Goal: Information Seeking & Learning: Learn about a topic

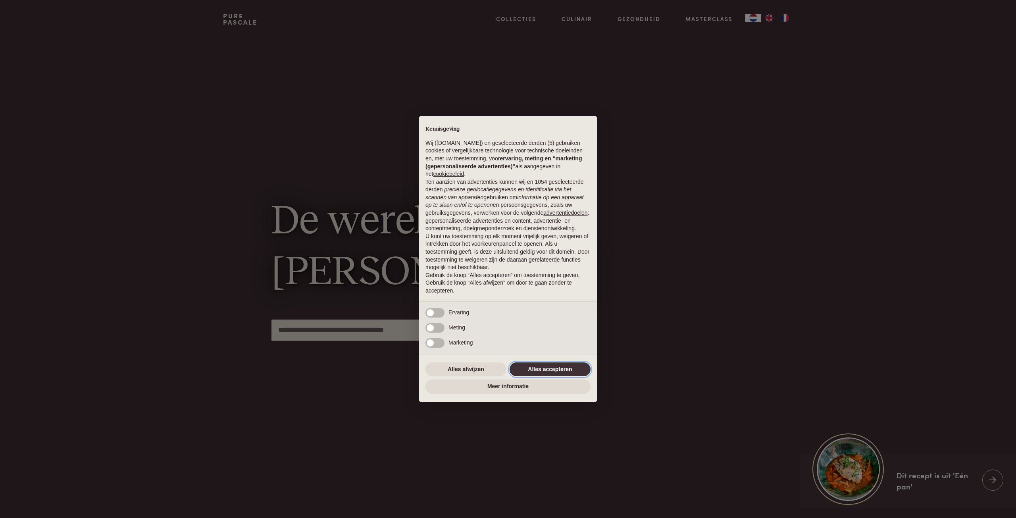
click at [530, 370] on button "Alles accepteren" at bounding box center [549, 369] width 81 height 14
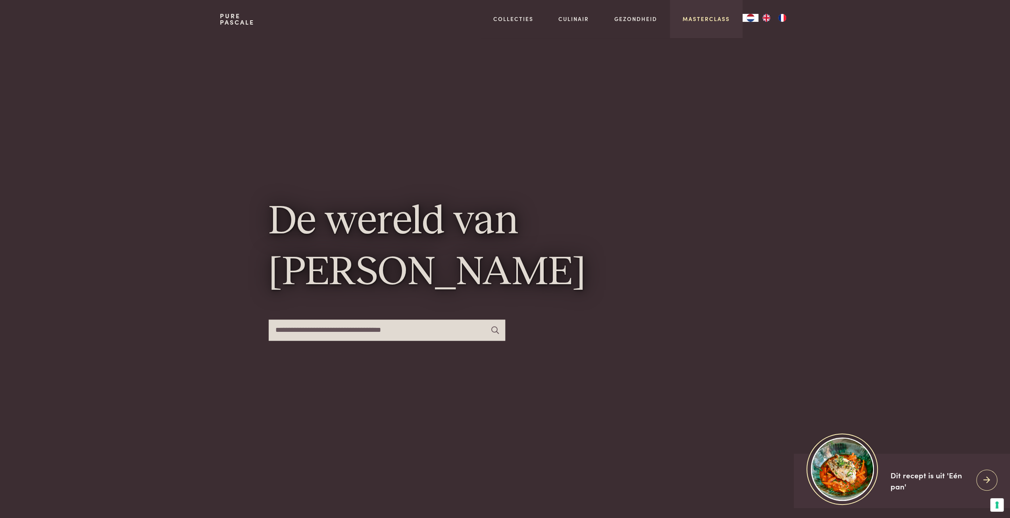
click at [711, 18] on link "Masterclass" at bounding box center [705, 19] width 47 height 8
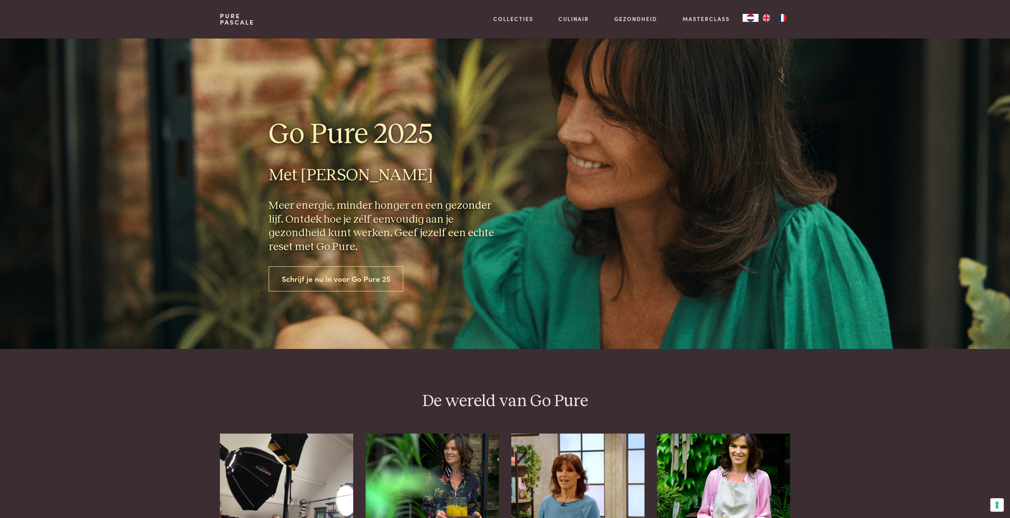
click at [292, 276] on link "Schrijf je nu in voor Go Pure 25" at bounding box center [336, 278] width 135 height 25
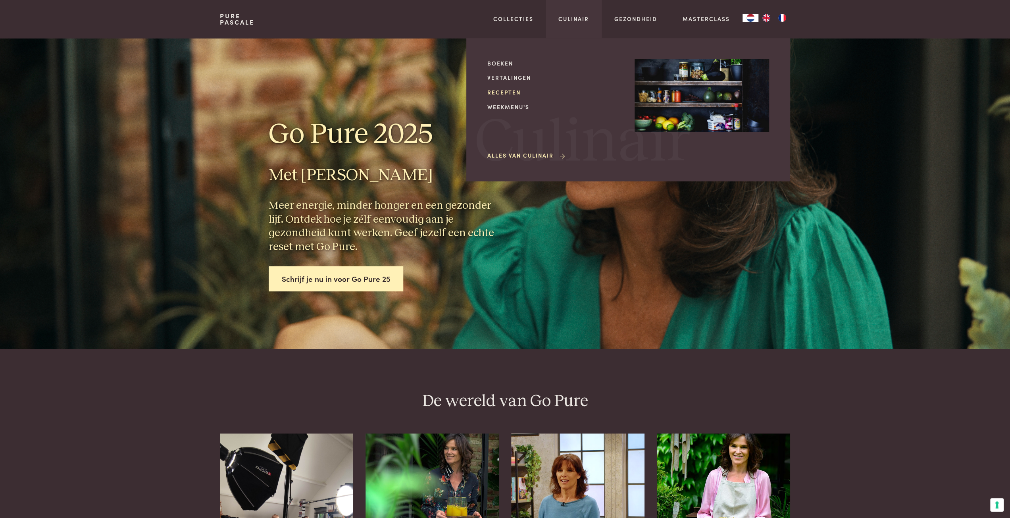
click at [504, 89] on link "Recepten" at bounding box center [554, 92] width 135 height 8
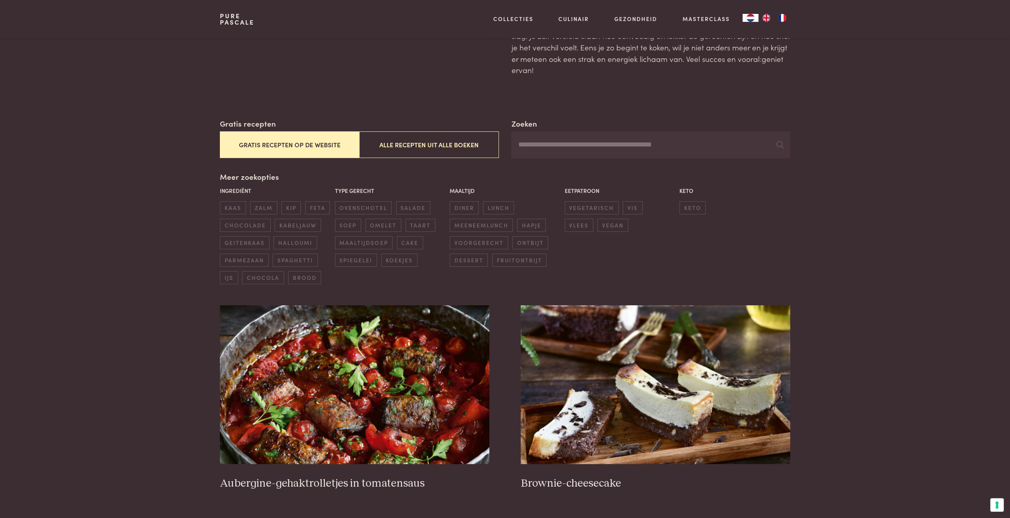
scroll to position [159, 0]
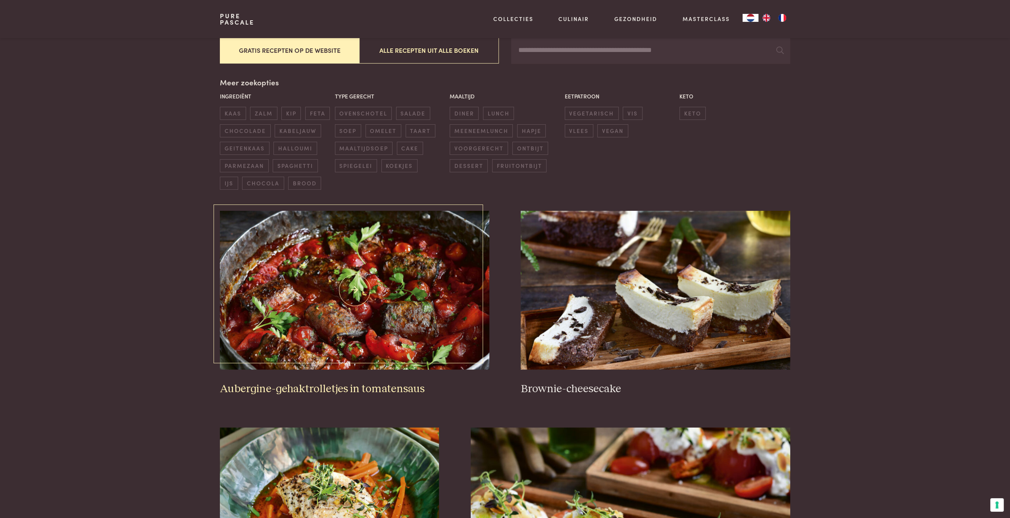
click at [317, 263] on img at bounding box center [354, 290] width 269 height 159
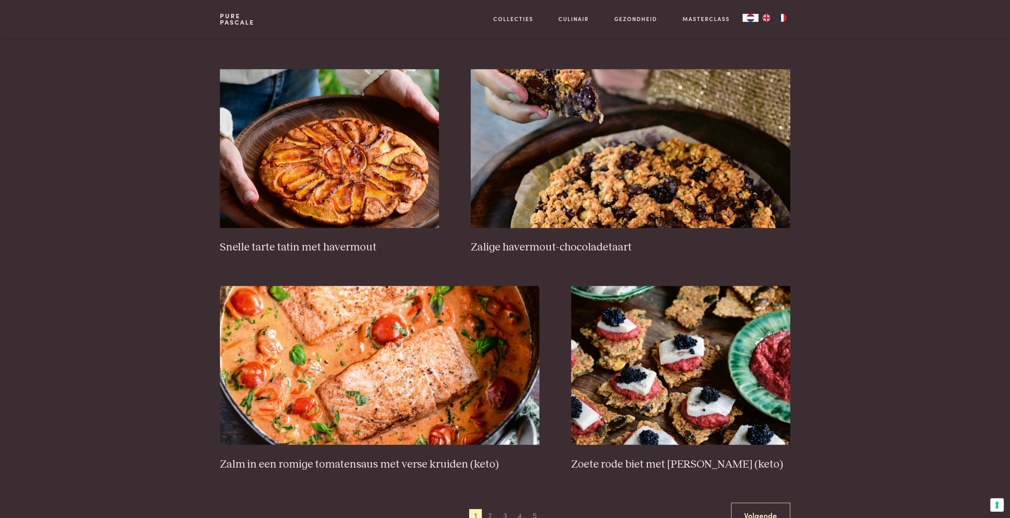
scroll to position [1230, 0]
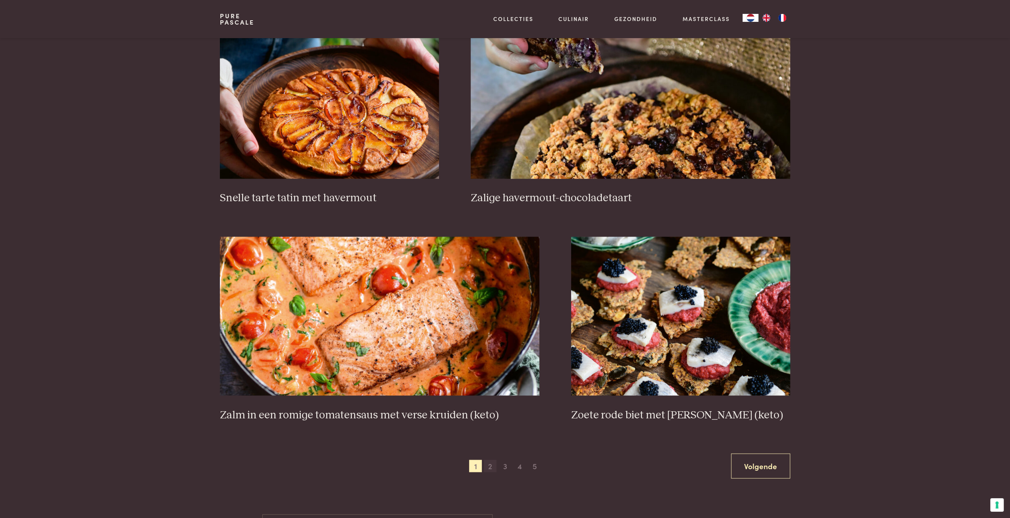
click at [484, 469] on span "2" at bounding box center [490, 465] width 13 height 13
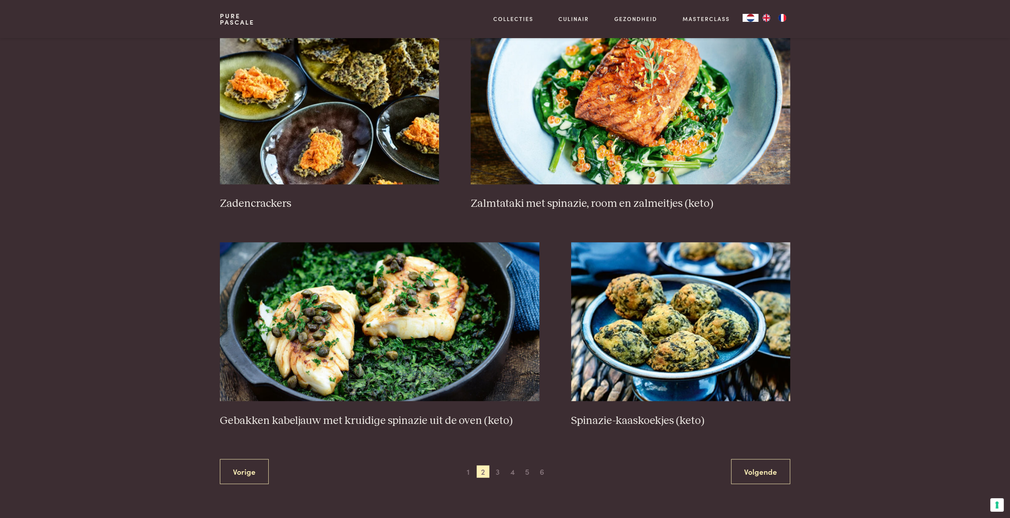
scroll to position [1293, 0]
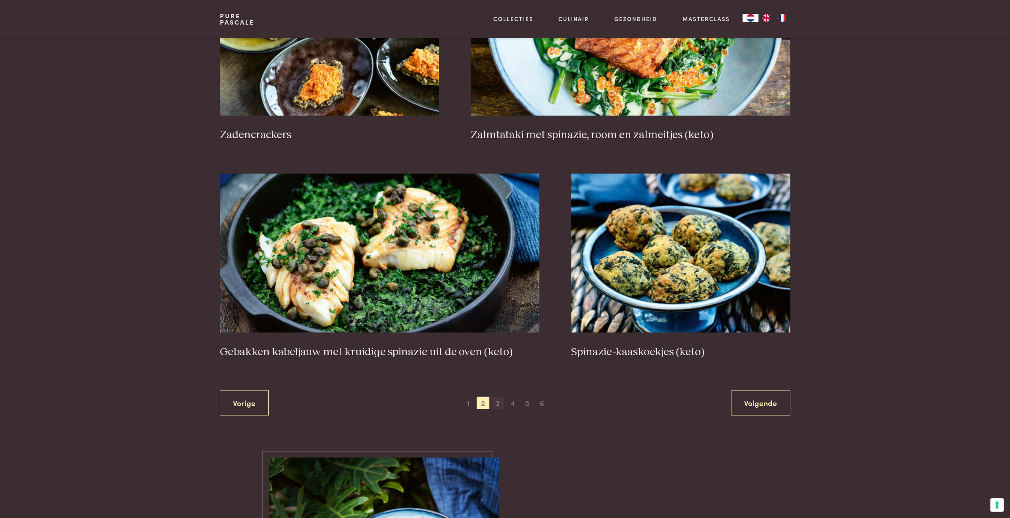
click at [494, 401] on span "3" at bounding box center [497, 402] width 13 height 13
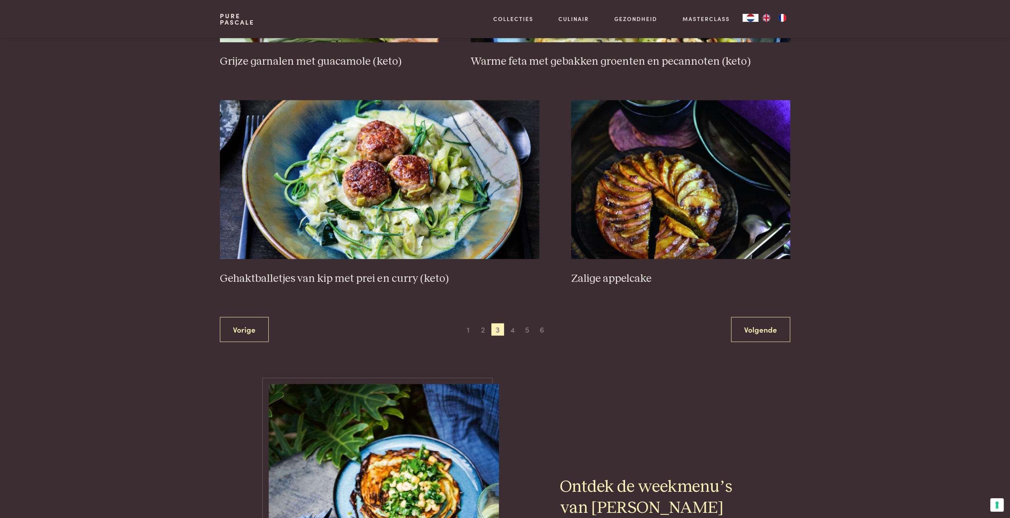
scroll to position [1452, 0]
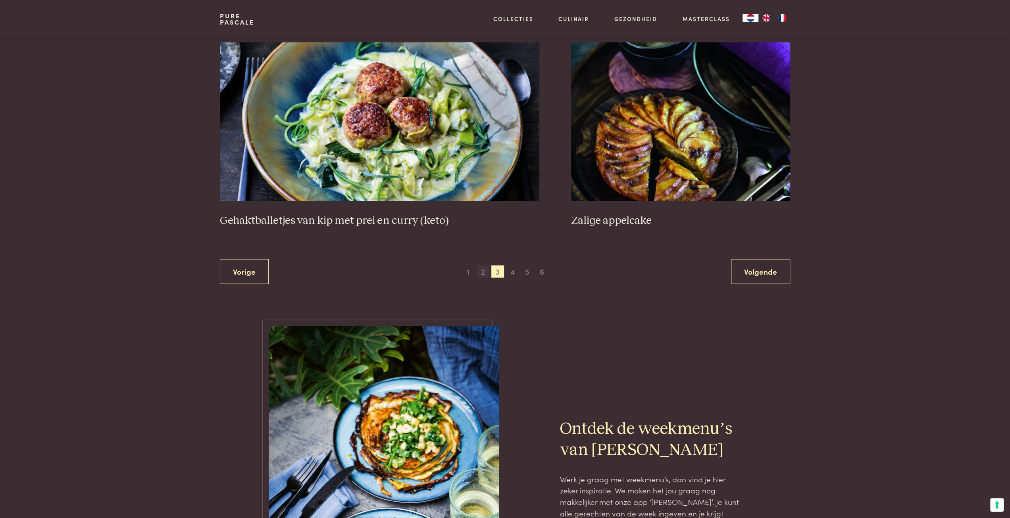
click at [486, 269] on span "2" at bounding box center [483, 271] width 13 height 13
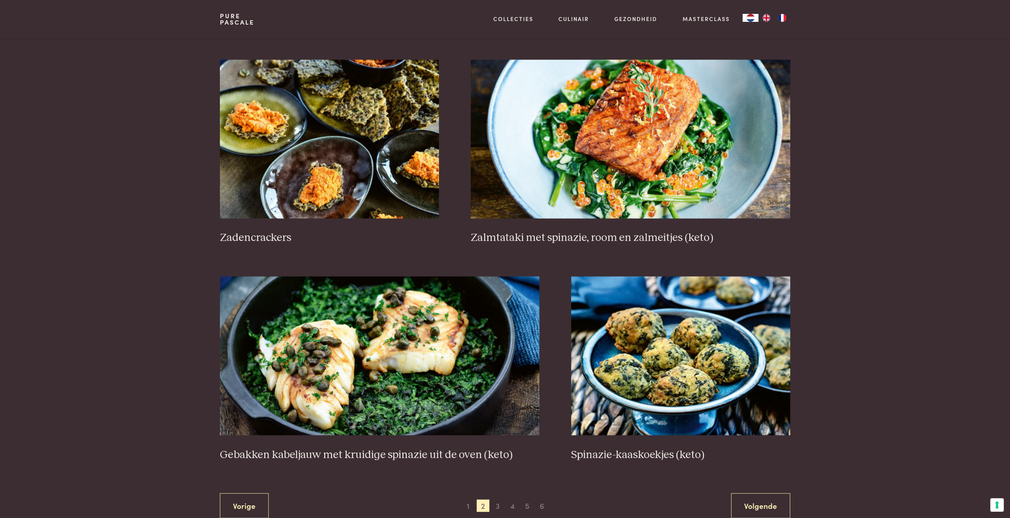
scroll to position [1214, 0]
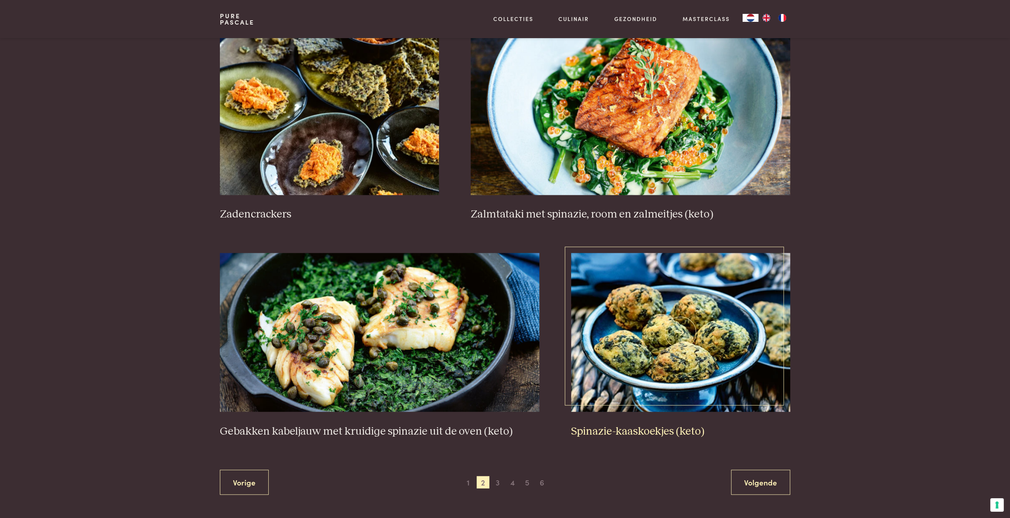
click at [593, 335] on img at bounding box center [680, 332] width 219 height 159
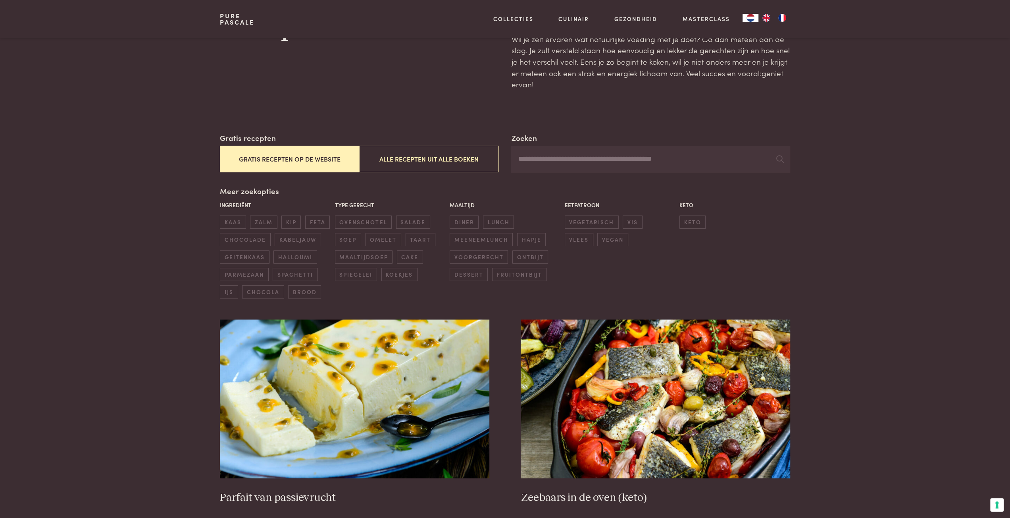
scroll to position [40, 0]
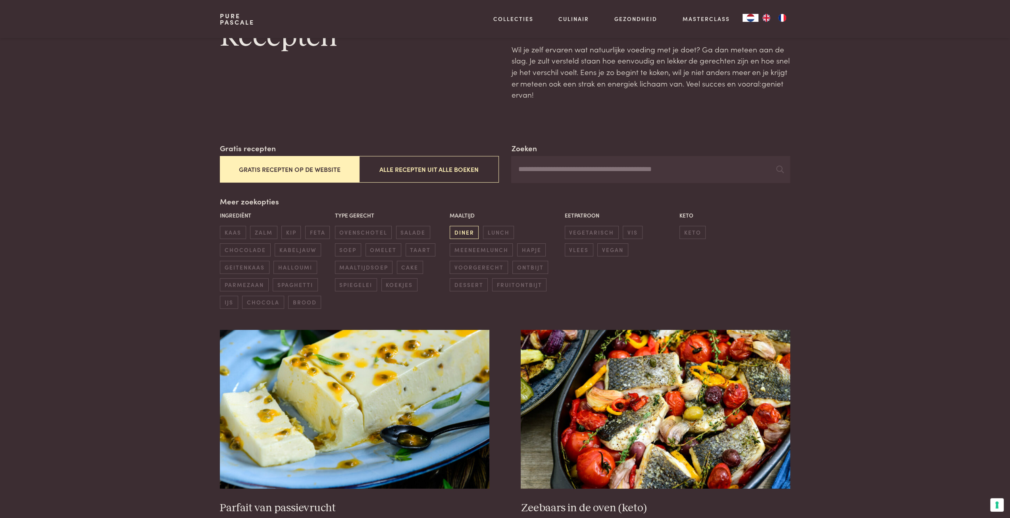
click at [461, 231] on span "diner" at bounding box center [464, 232] width 29 height 13
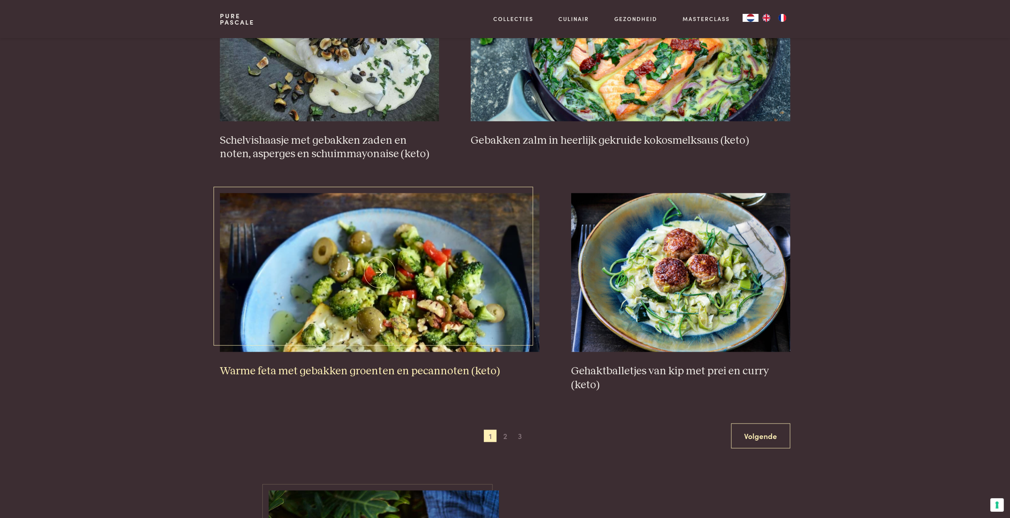
scroll to position [1333, 0]
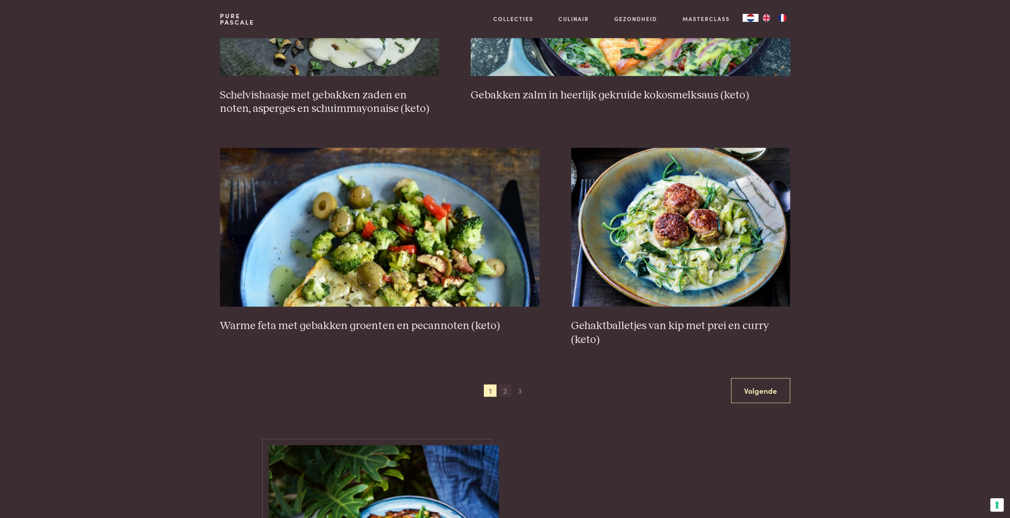
click at [503, 389] on span "2" at bounding box center [505, 390] width 13 height 13
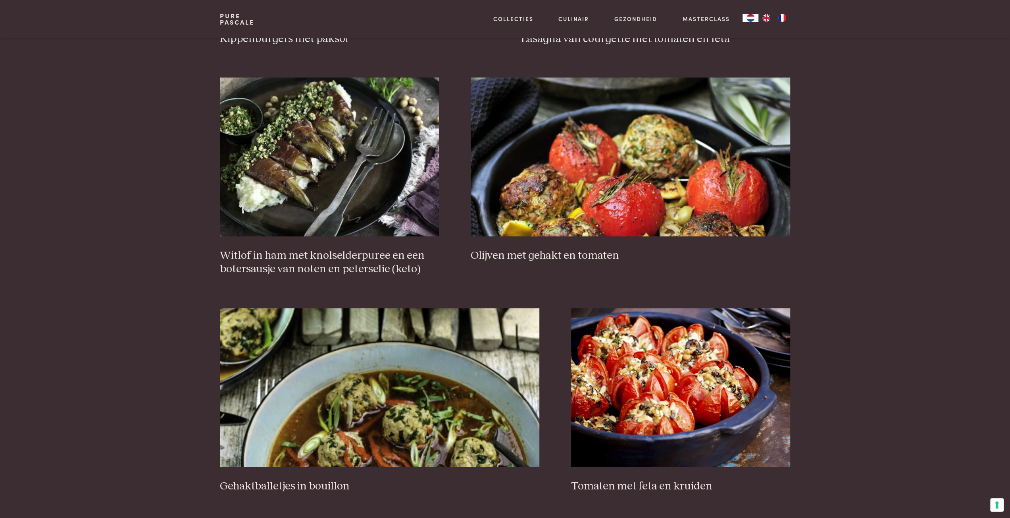
scroll to position [1214, 0]
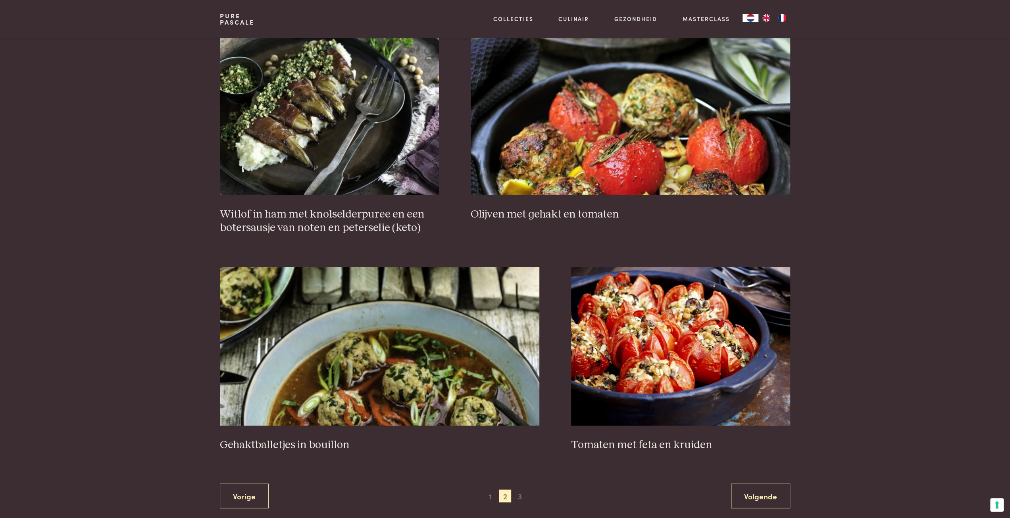
click at [526, 496] on div "Vorige 1 2 3 Volgende" at bounding box center [505, 495] width 570 height 25
click at [521, 496] on span "3" at bounding box center [519, 495] width 13 height 13
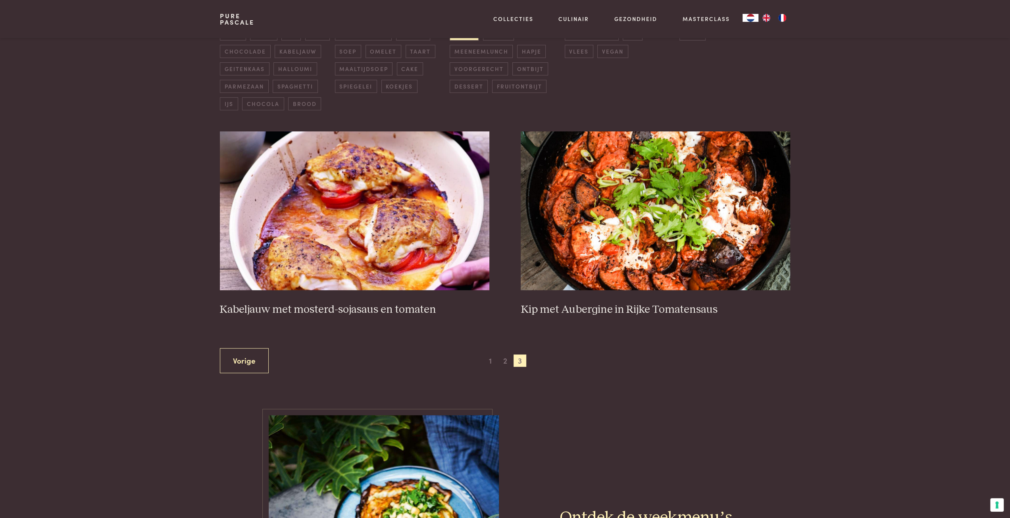
scroll to position [256, 0]
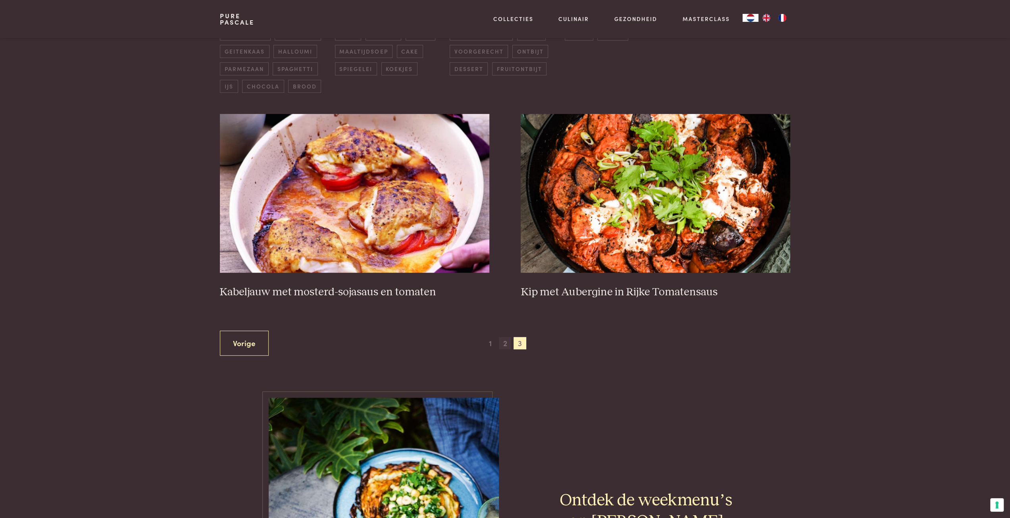
click at [504, 339] on span "2" at bounding box center [505, 343] width 13 height 13
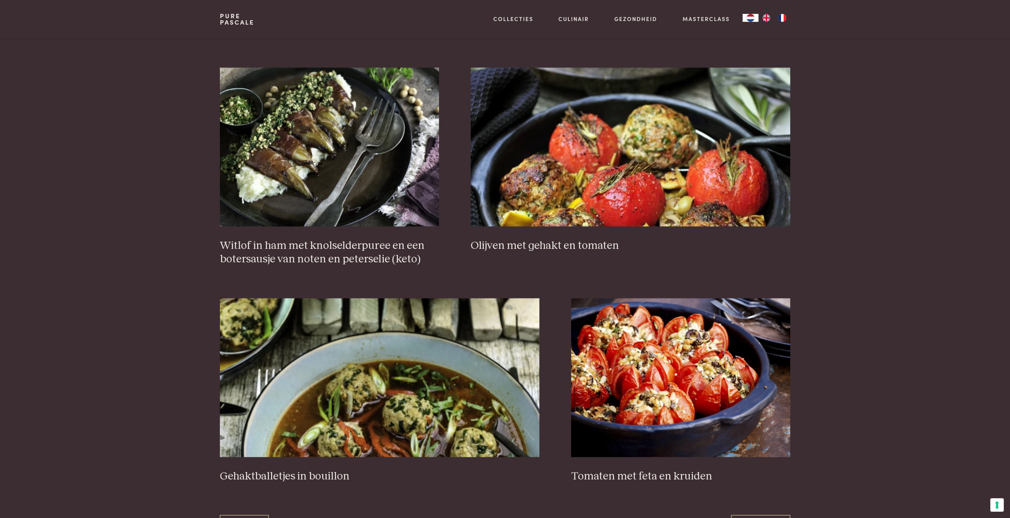
scroll to position [1254, 0]
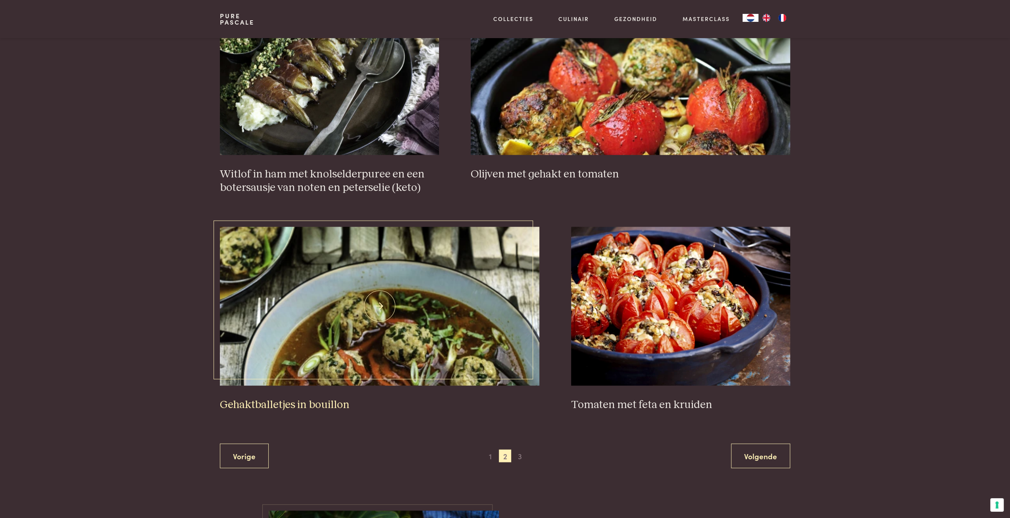
click at [377, 338] on img at bounding box center [379, 306] width 319 height 159
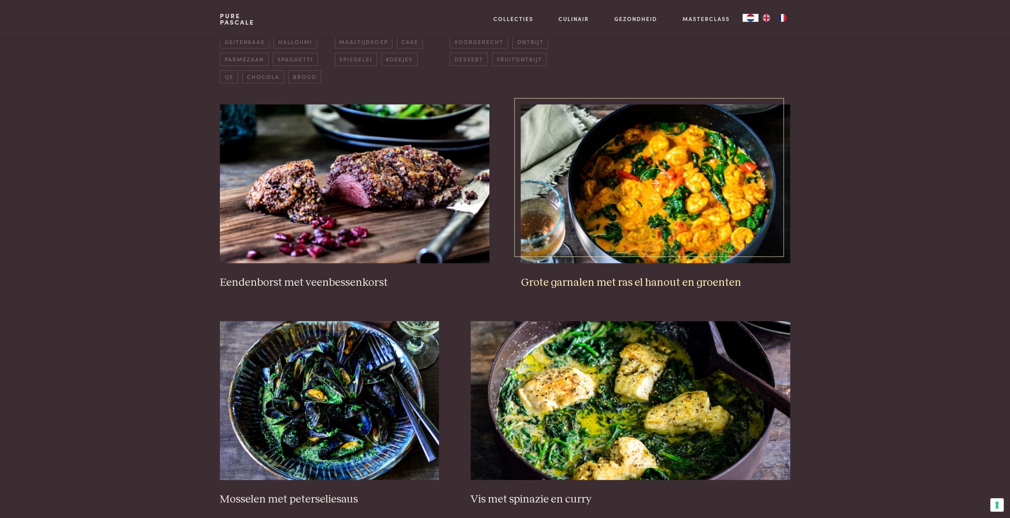
scroll to position [222, 0]
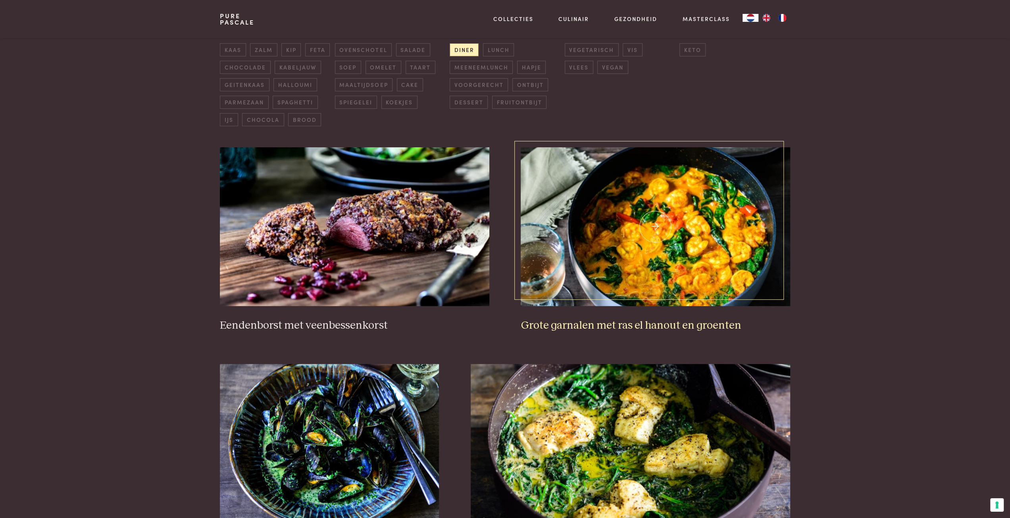
click at [602, 248] on img at bounding box center [655, 226] width 269 height 159
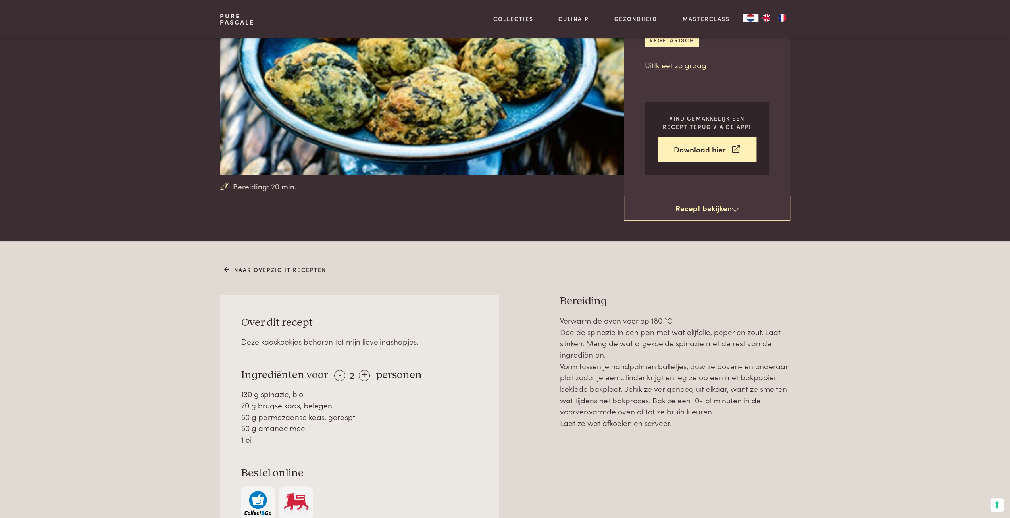
scroll to position [159, 0]
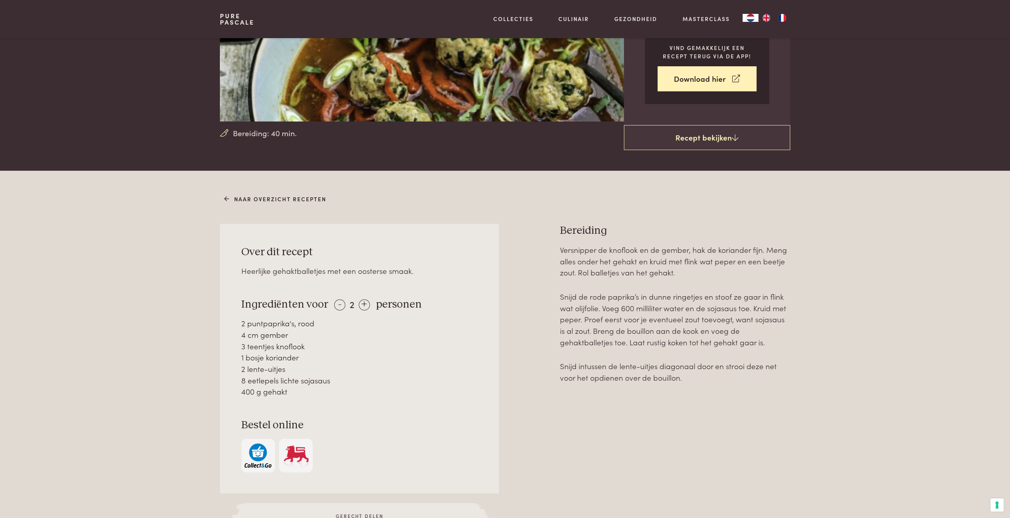
scroll to position [278, 0]
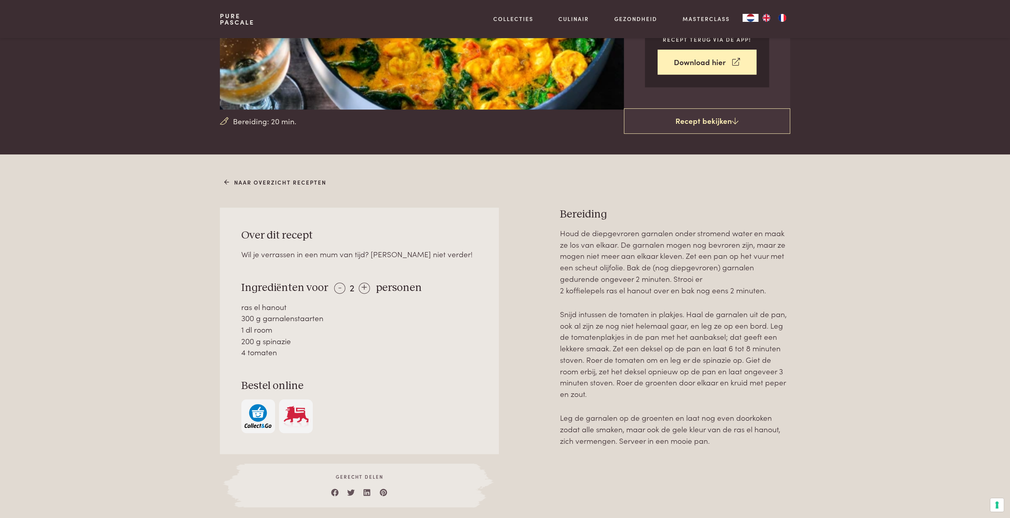
scroll to position [198, 0]
